Goal: Information Seeking & Learning: Find specific fact

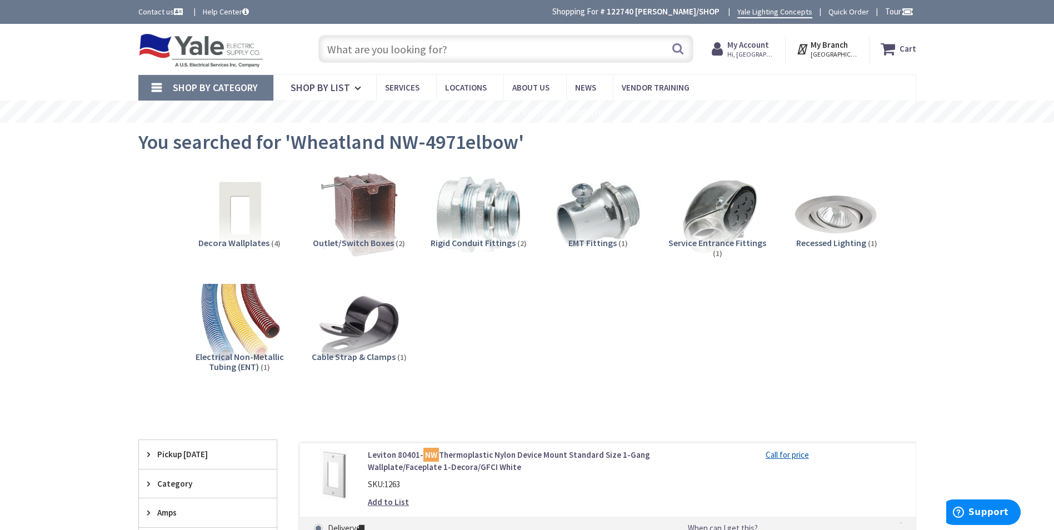
click at [407, 49] on input "text" at bounding box center [505, 49] width 375 height 28
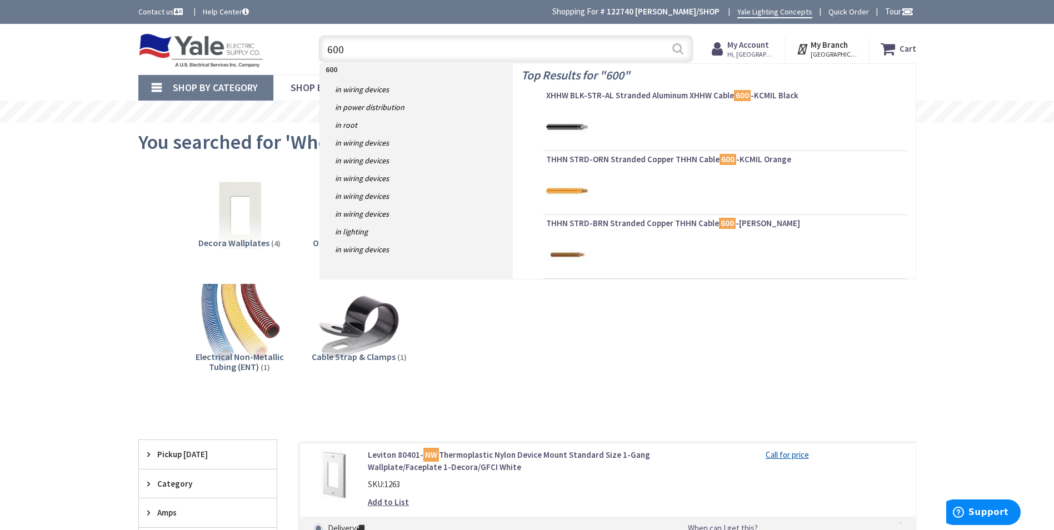
type input "600"
click at [677, 50] on button "Search" at bounding box center [678, 48] width 14 height 25
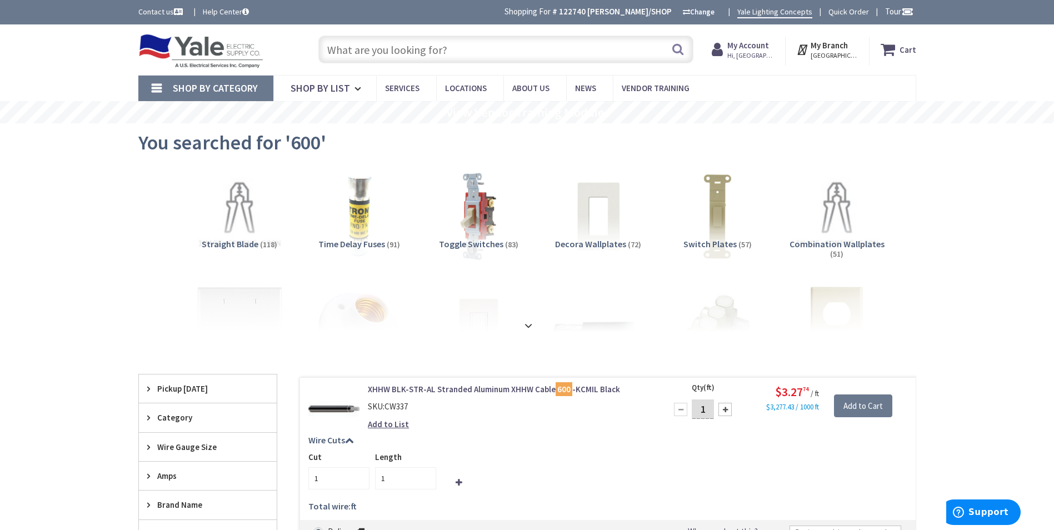
drag, startPoint x: 518, startPoint y: 63, endPoint x: 513, endPoint y: 59, distance: 7.1
click at [518, 63] on div "Search" at bounding box center [503, 49] width 381 height 36
click at [447, 54] on input "text" at bounding box center [505, 50] width 375 height 28
paste input "60212J"
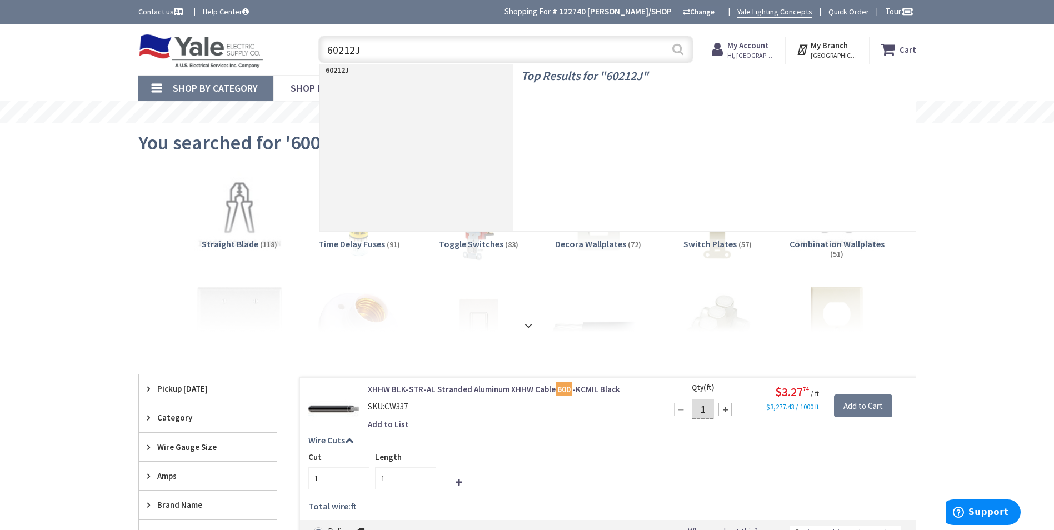
type input "60212J"
click at [676, 47] on button "Search" at bounding box center [678, 49] width 14 height 25
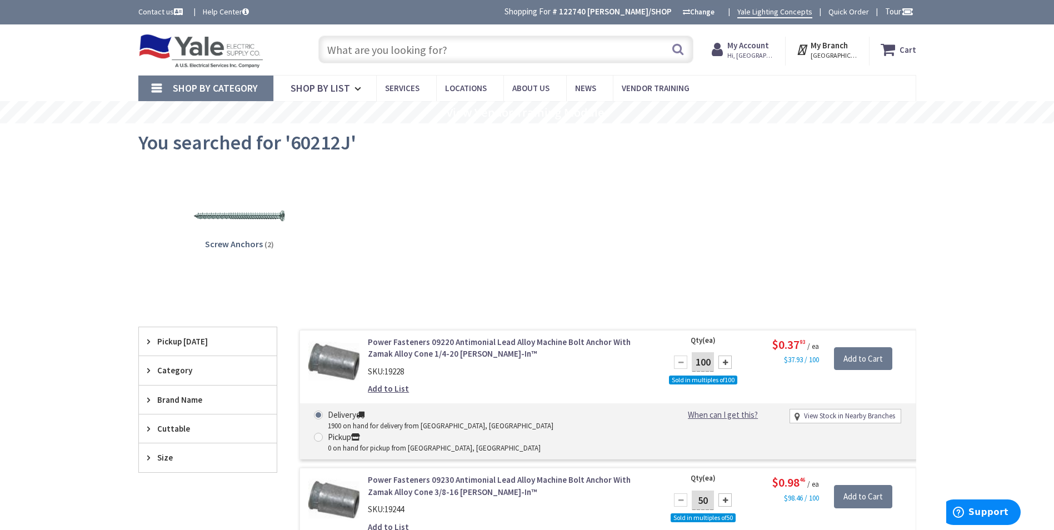
click at [388, 54] on input "text" at bounding box center [505, 50] width 375 height 28
paste input "TP403"
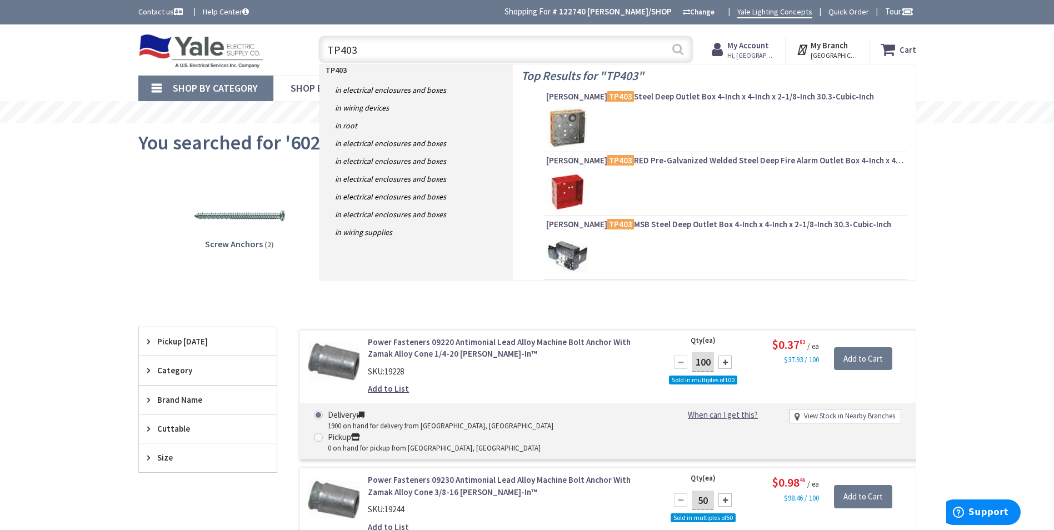
type input "TP403"
click at [682, 54] on button "Search" at bounding box center [678, 49] width 14 height 25
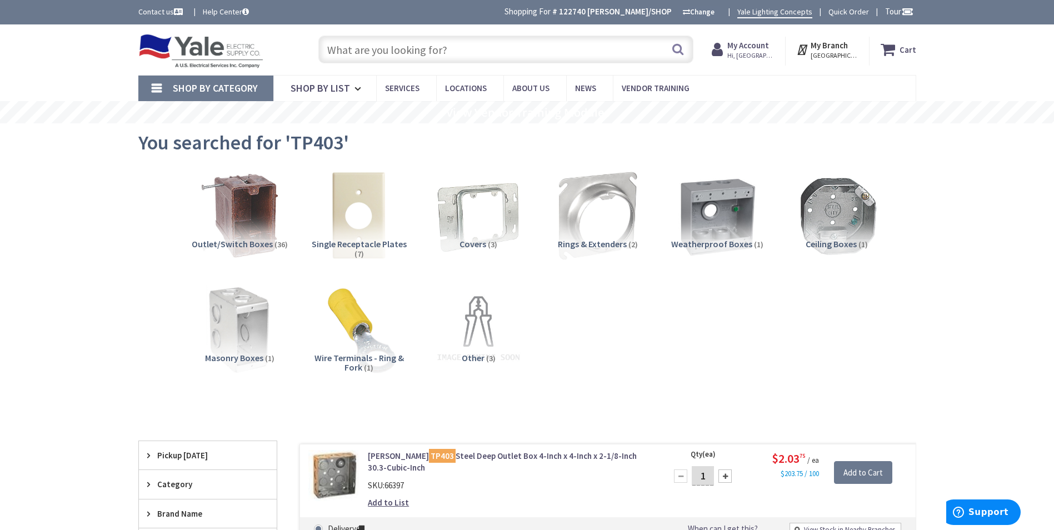
click at [403, 47] on input "text" at bounding box center [505, 50] width 375 height 28
paste input "52CO"
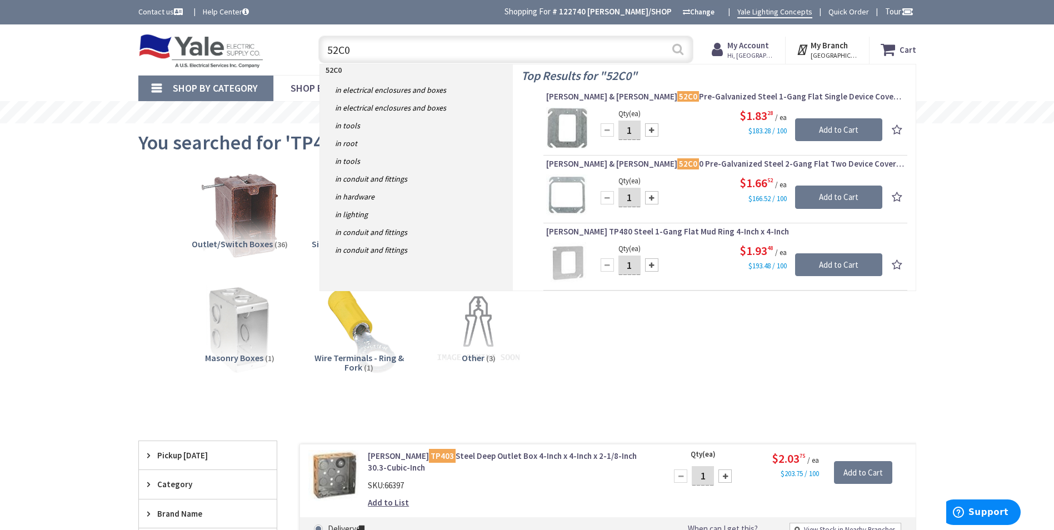
type input "52C0"
drag, startPoint x: 675, startPoint y: 51, endPoint x: 449, endPoint y: 31, distance: 226.4
click at [674, 51] on button "Search" at bounding box center [678, 49] width 14 height 25
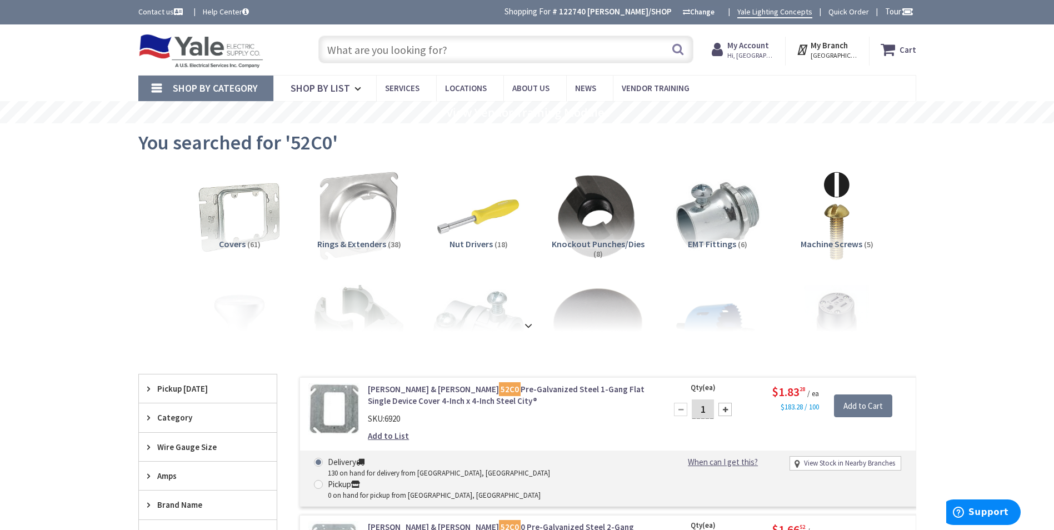
click at [387, 43] on input "text" at bounding box center [505, 50] width 375 height 28
paste input "3/O THHN Green"
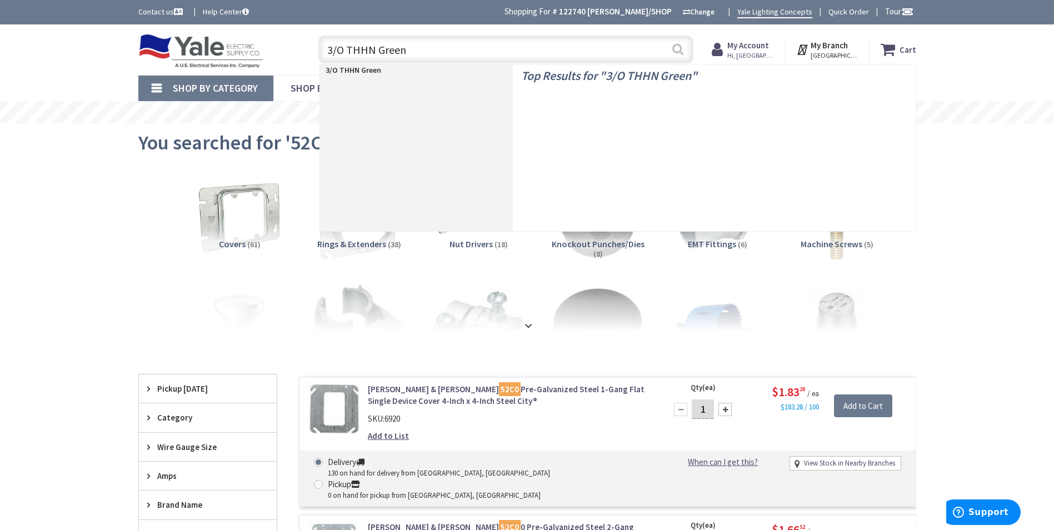
type input "3/O THHN Green"
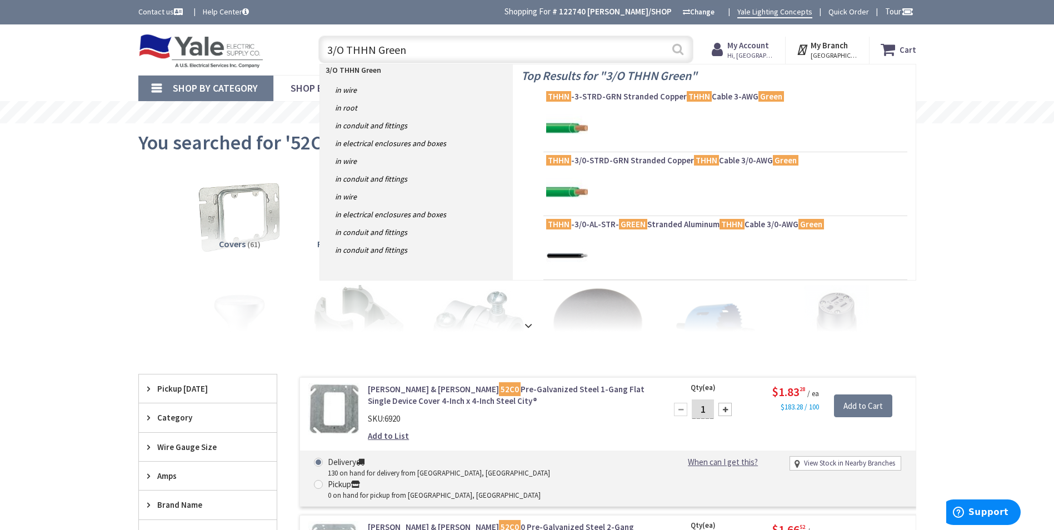
click at [673, 53] on button "Search" at bounding box center [678, 49] width 14 height 25
